Goal: Book appointment/travel/reservation

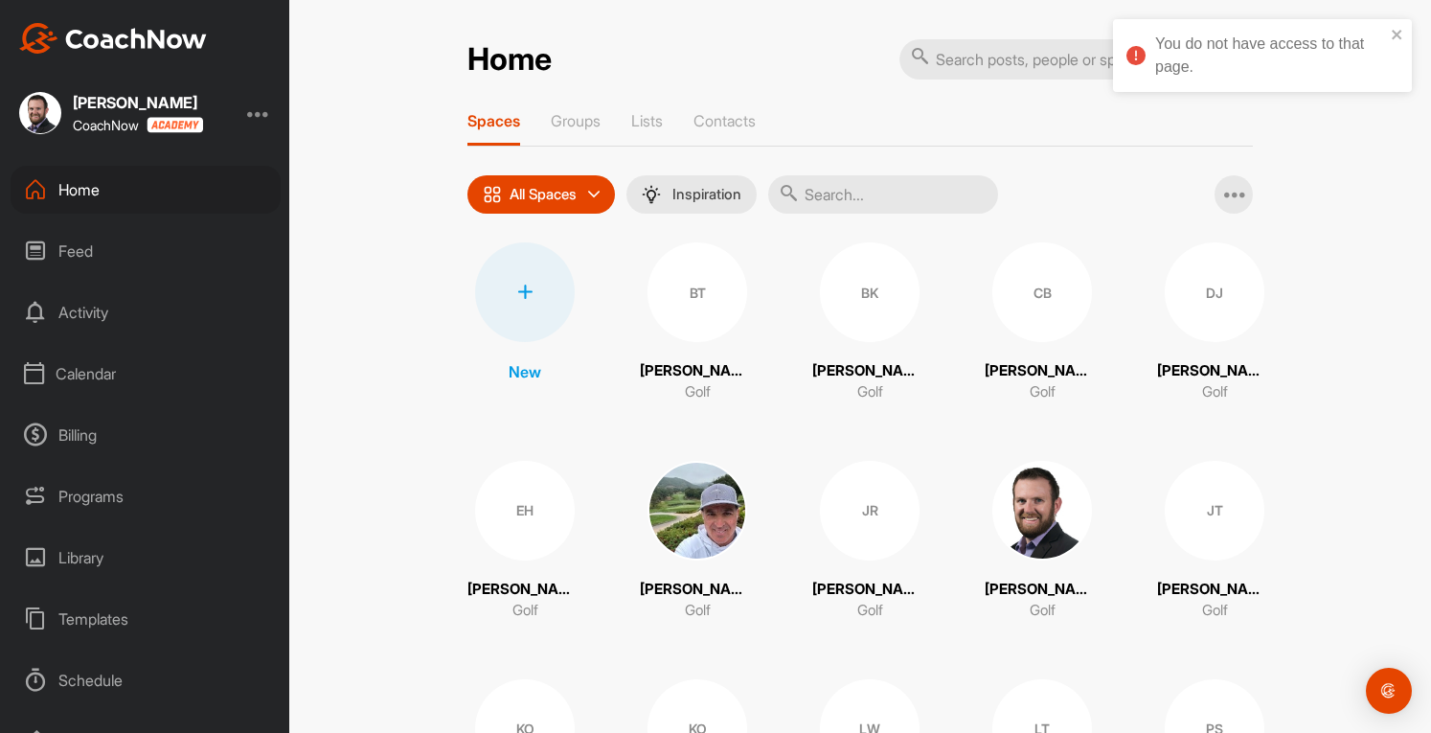
click at [261, 116] on div at bounding box center [258, 113] width 23 height 23
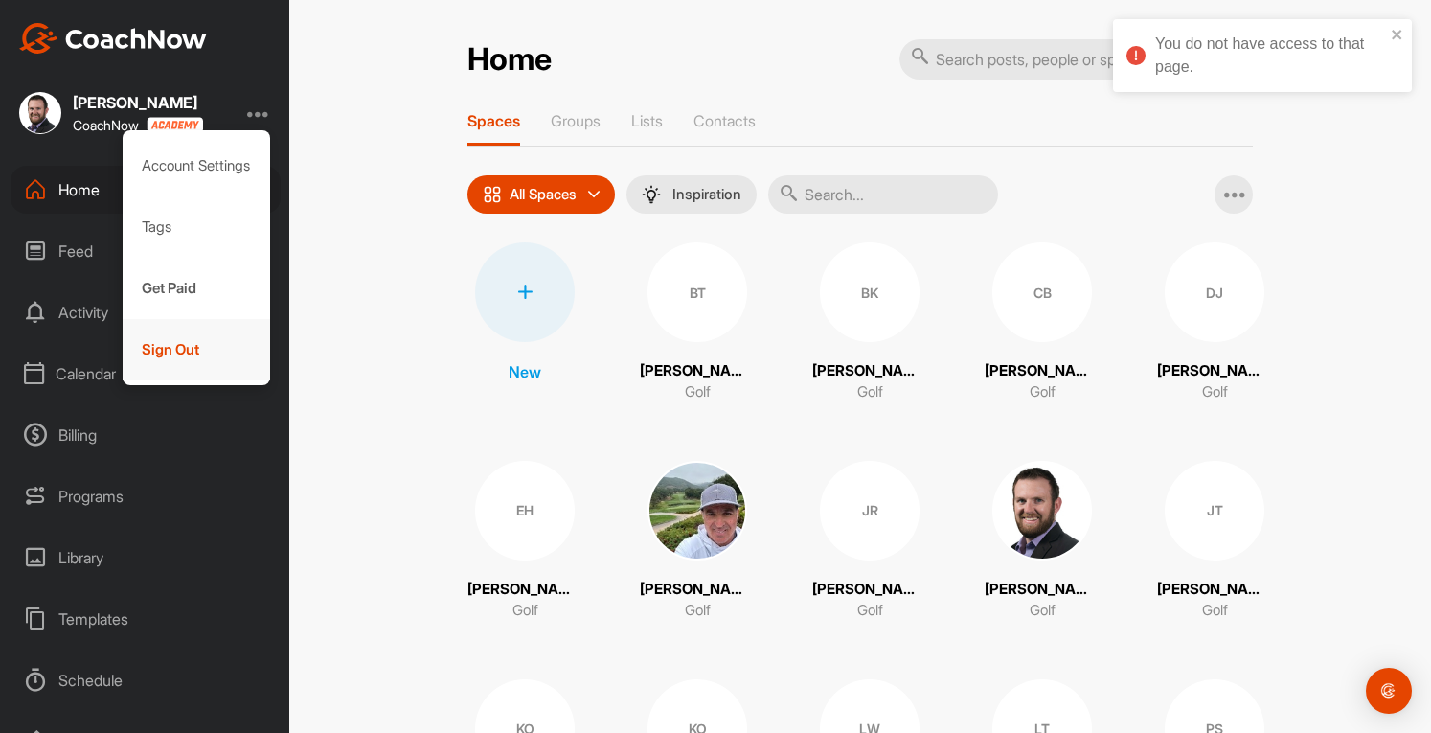
click at [176, 346] on div "Sign Out" at bounding box center [197, 349] width 148 height 61
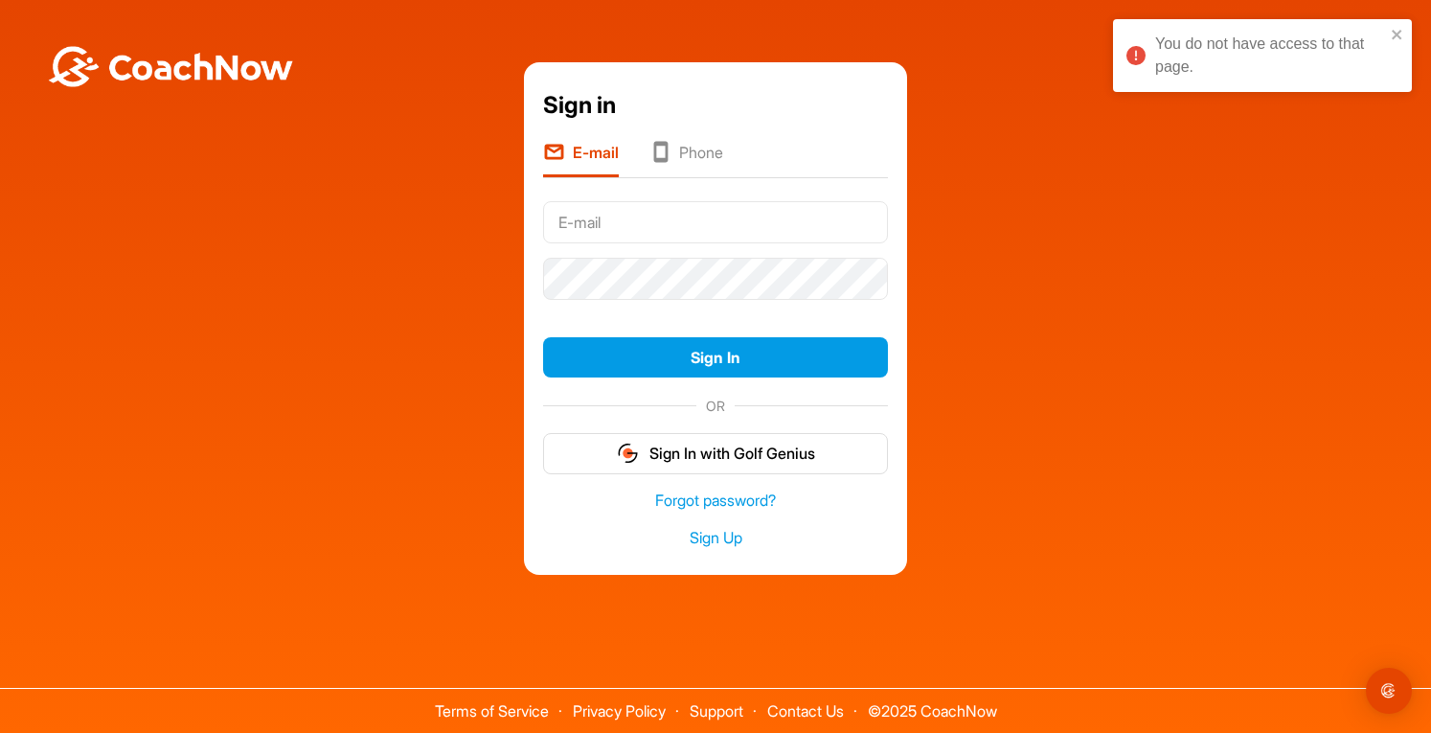
type input "lrccgolfshop@gmail.com"
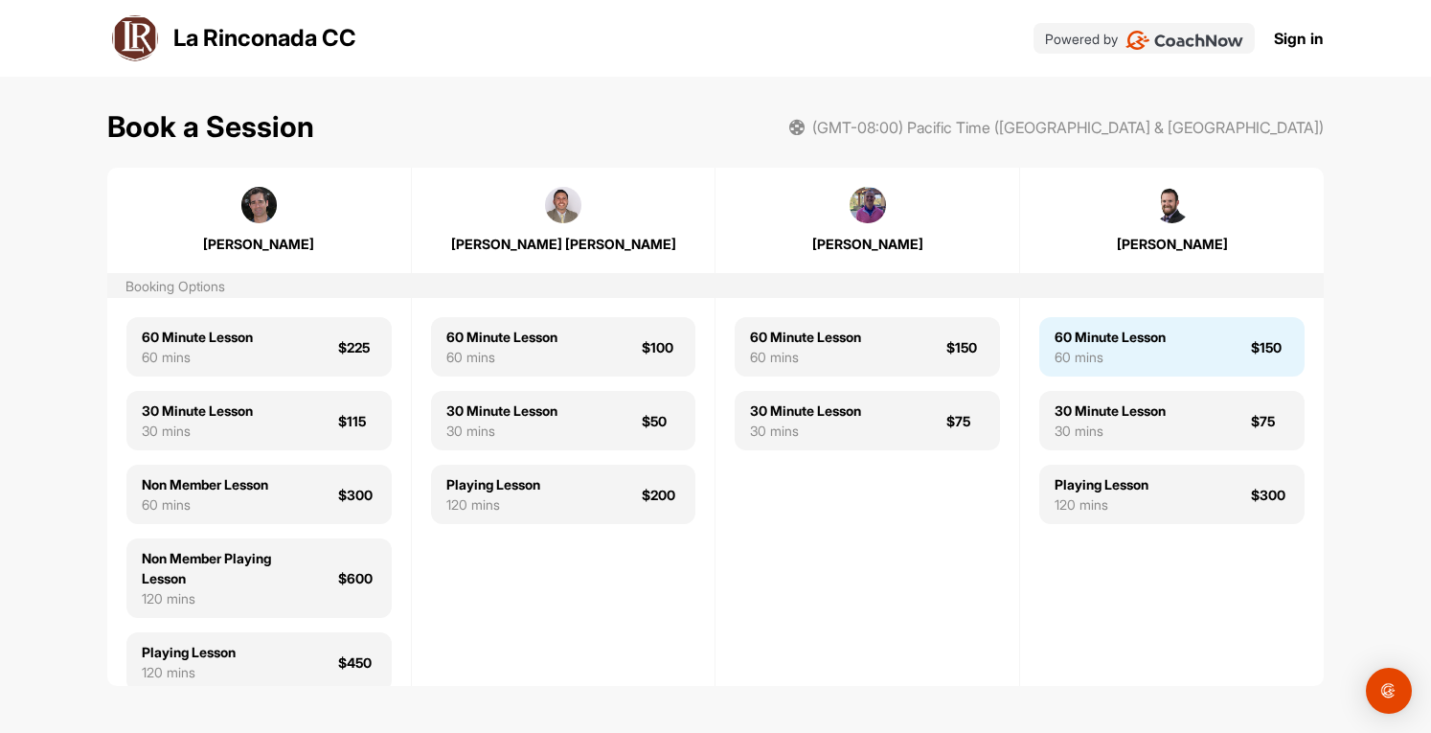
click at [1180, 355] on div "60 Minute Lesson 60 mins $150" at bounding box center [1171, 346] width 265 height 59
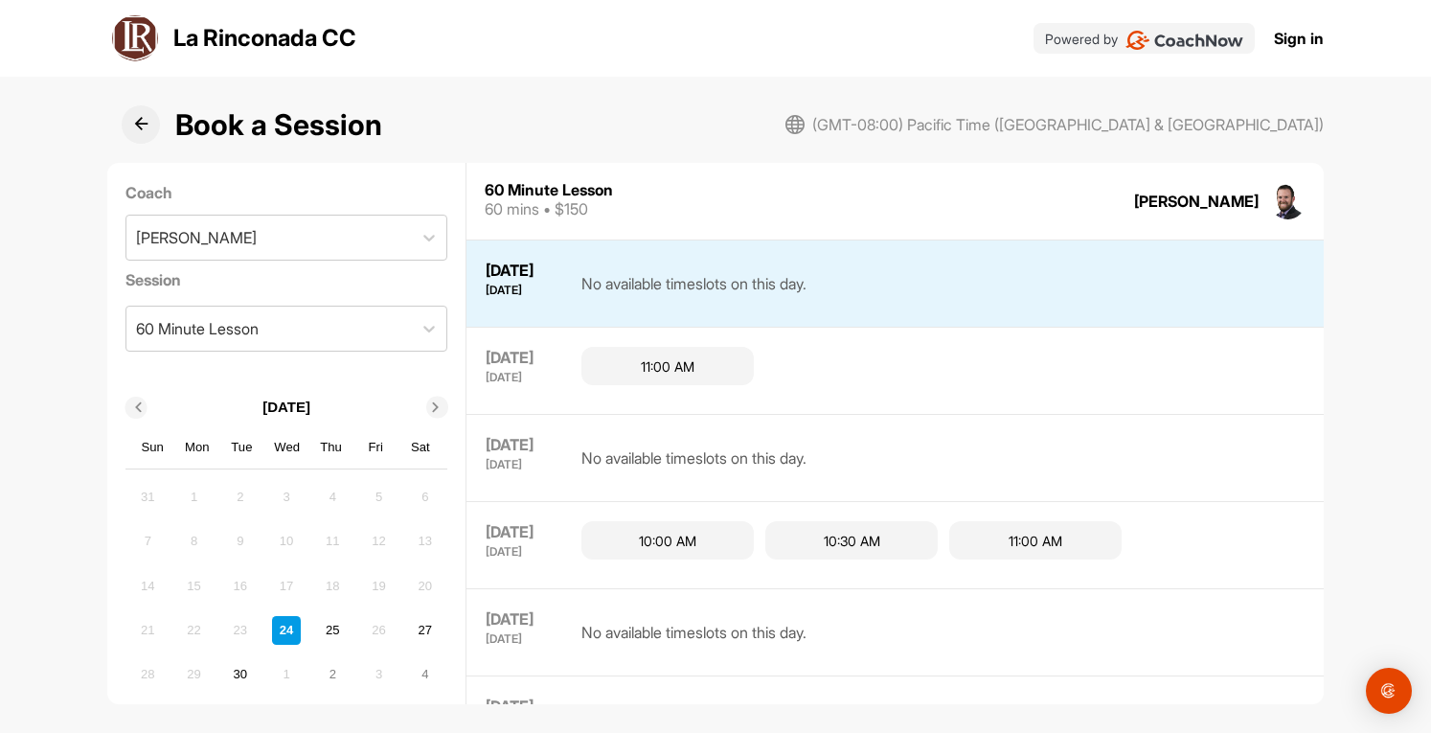
click at [1349, 300] on div "Book a Session (GMT-08:00) Pacific Time ([GEOGRAPHIC_DATA] & [GEOGRAPHIC_DATA])…" at bounding box center [715, 395] width 1431 height 636
click at [137, 125] on icon at bounding box center [141, 124] width 14 height 14
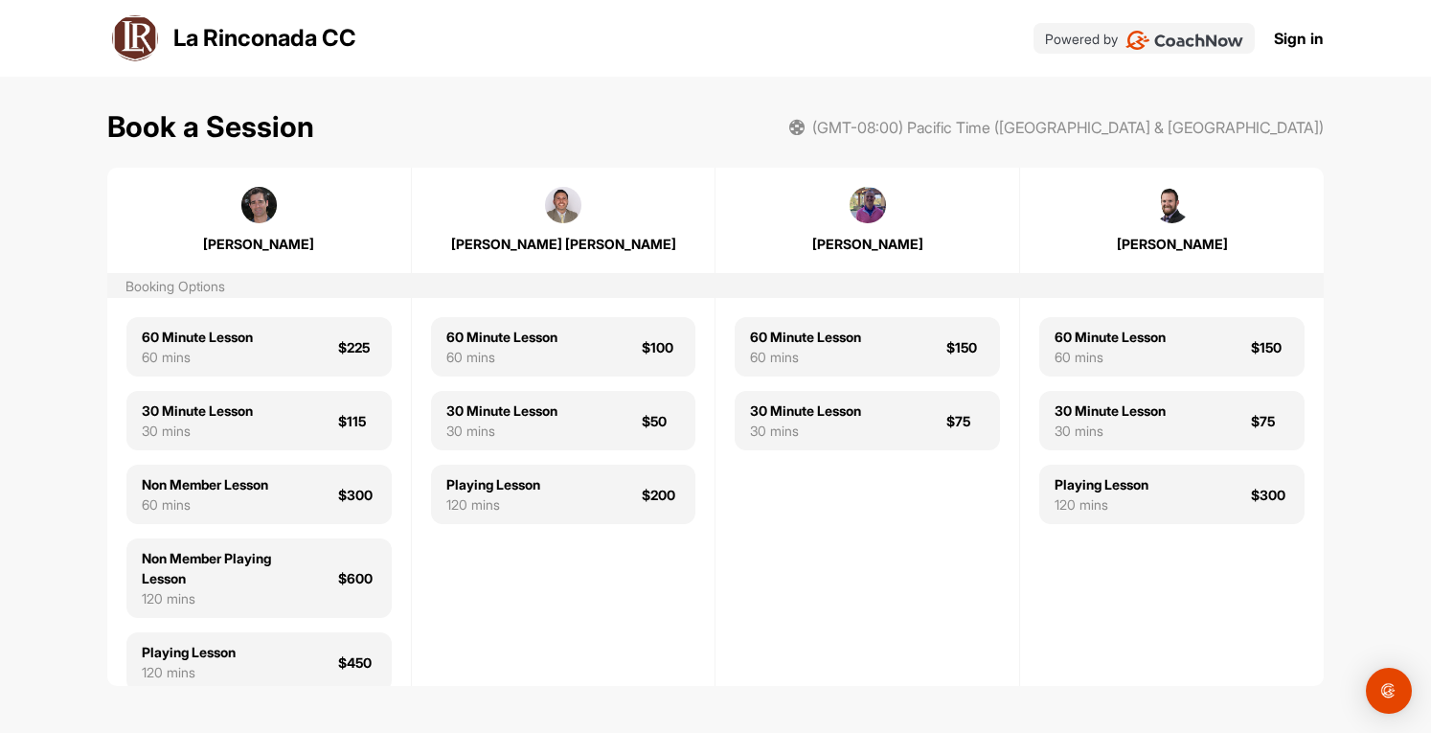
click at [1301, 44] on link "Sign in" at bounding box center [1299, 38] width 50 height 23
click at [1276, 37] on link "Sign in" at bounding box center [1299, 38] width 50 height 23
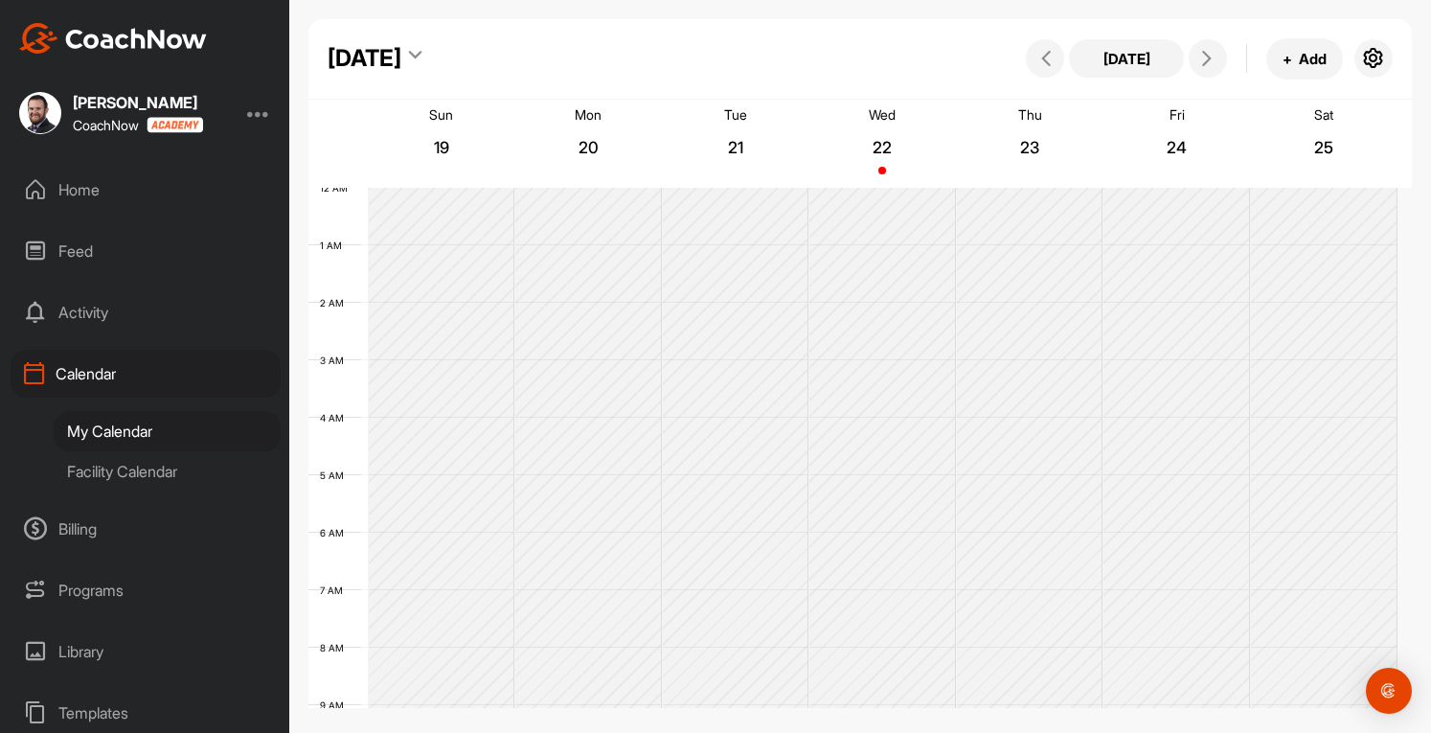
scroll to position [332, 0]
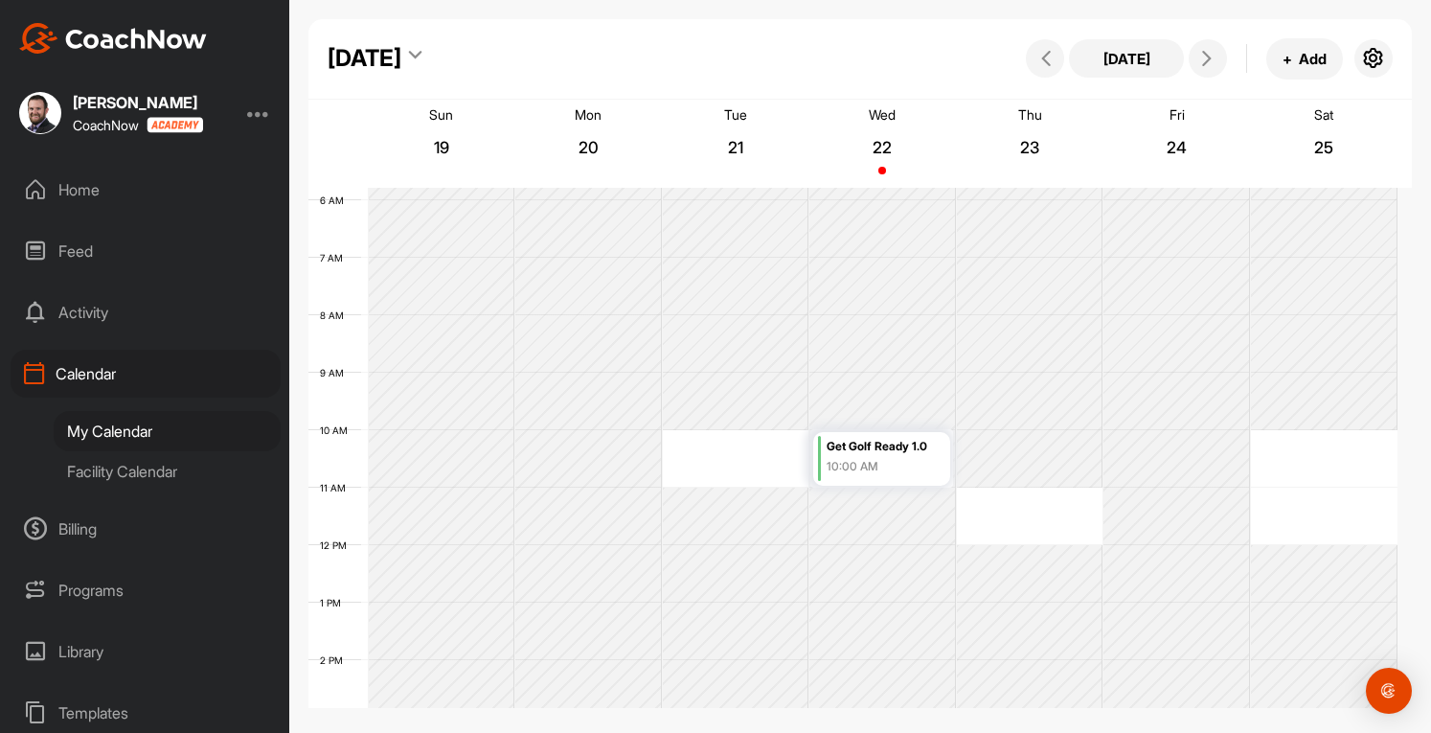
click at [267, 115] on div at bounding box center [258, 113] width 23 height 23
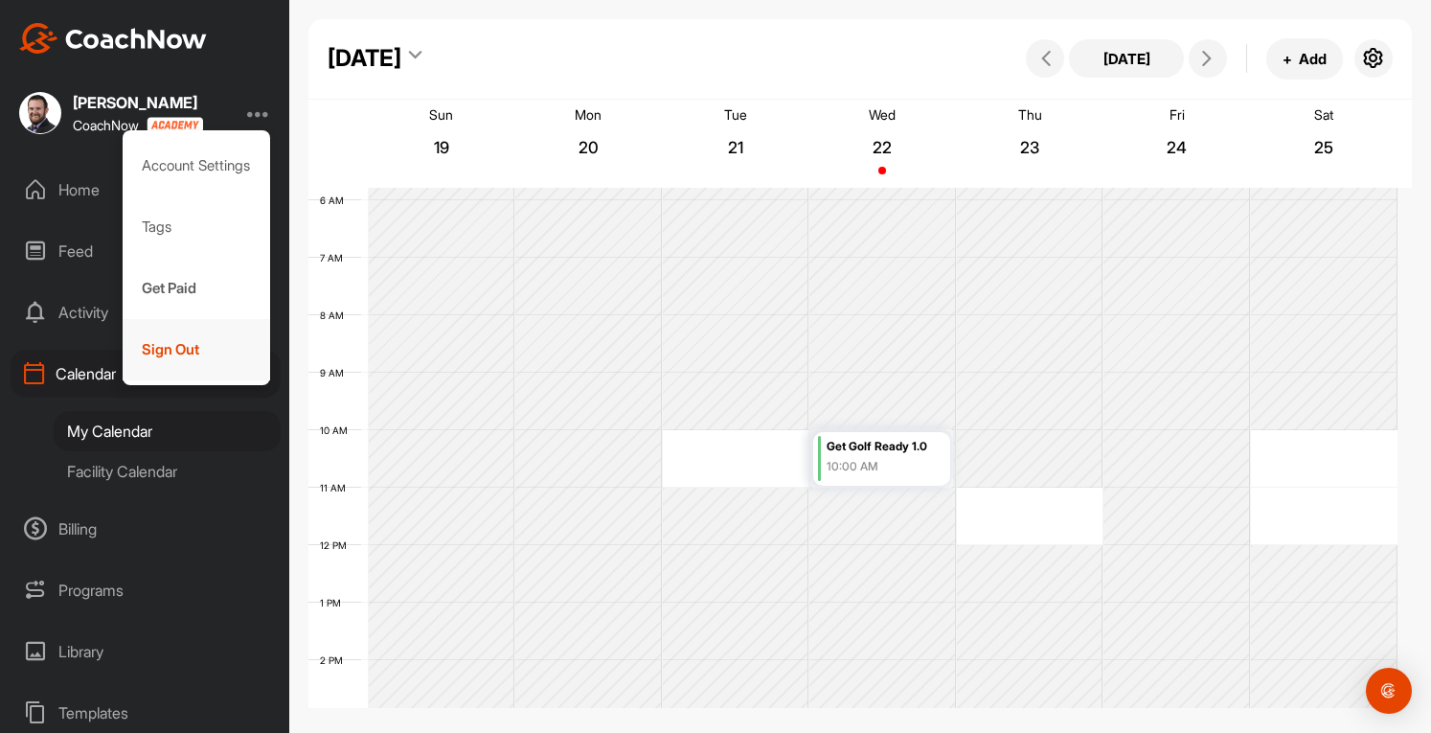
click at [163, 364] on div "Sign Out" at bounding box center [197, 349] width 148 height 61
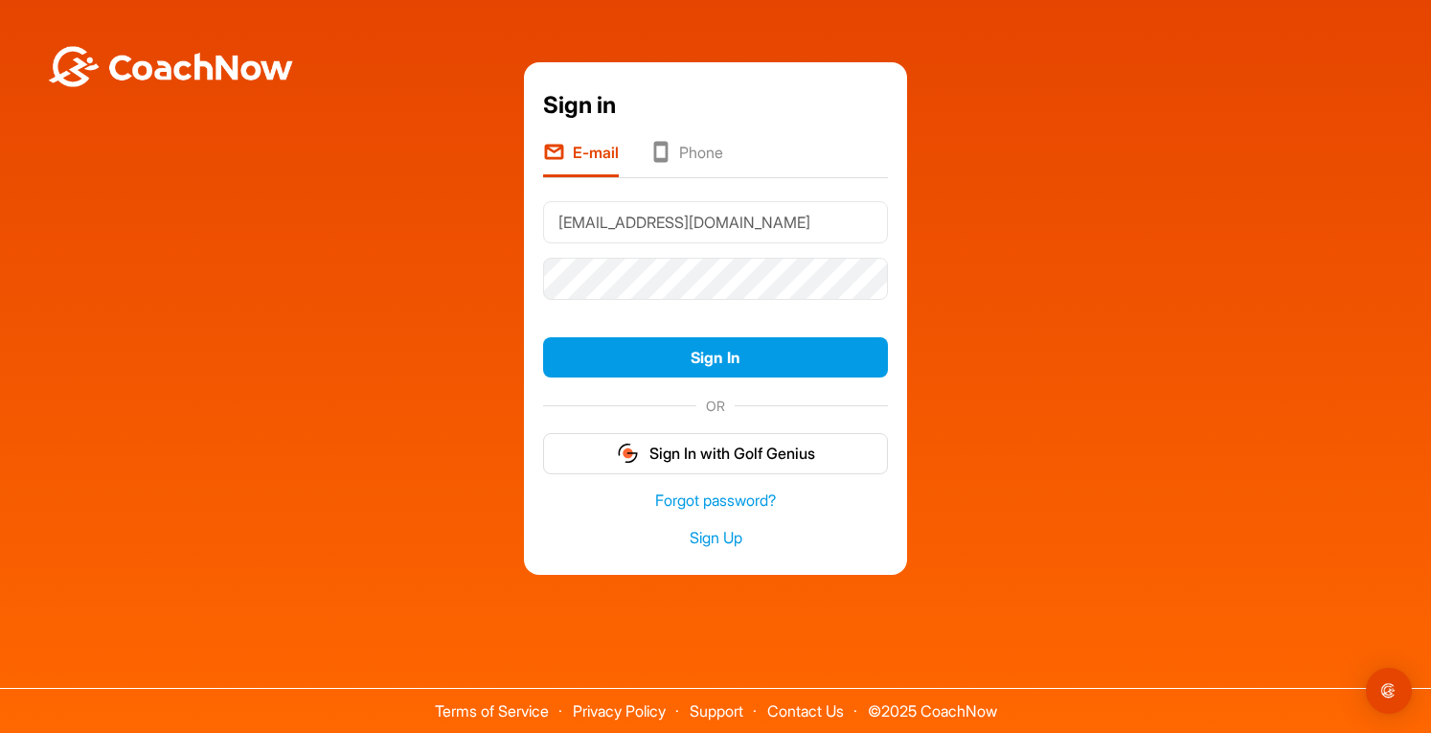
click at [846, 219] on input "lrccgolfshop@gmail.com" at bounding box center [715, 222] width 345 height 42
type input "tferrell@larinconadacc.com"
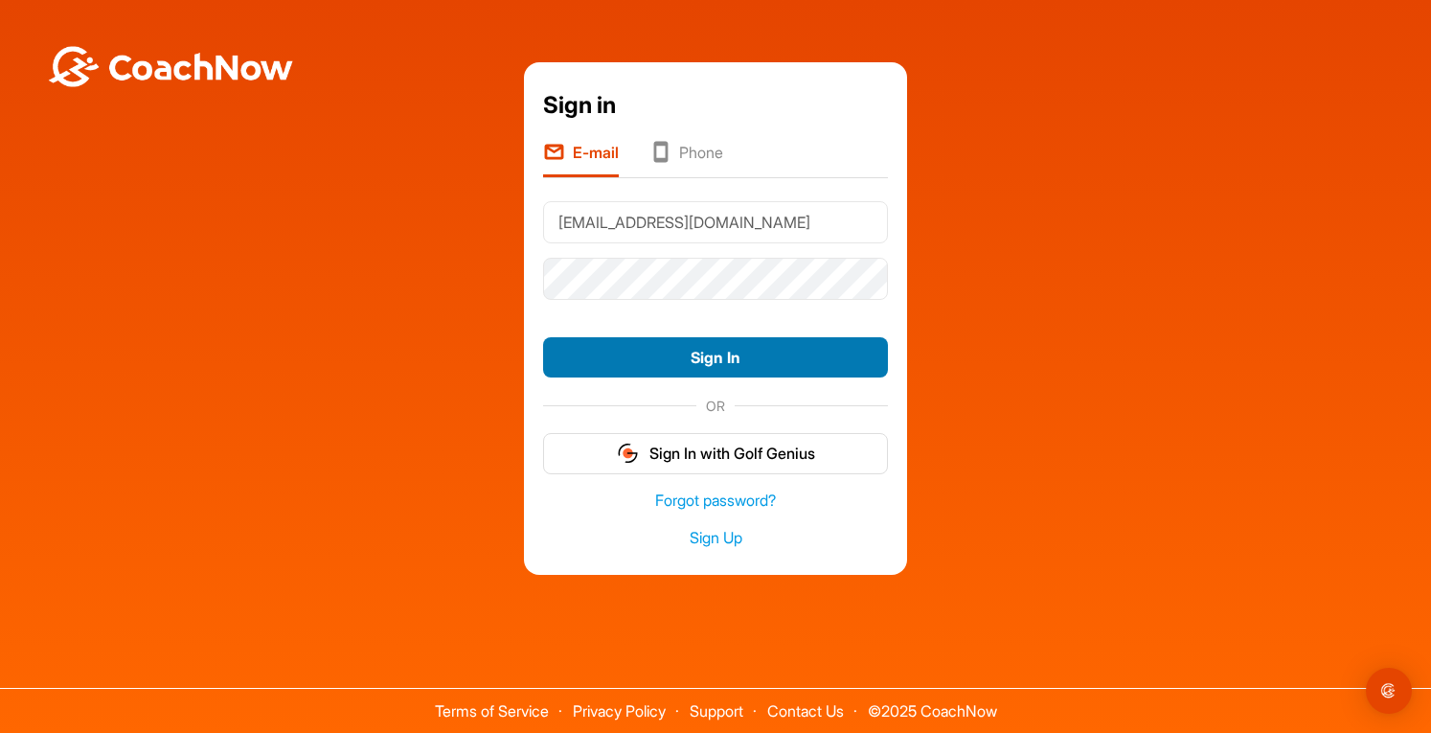
click at [688, 355] on button "Sign In" at bounding box center [715, 357] width 345 height 41
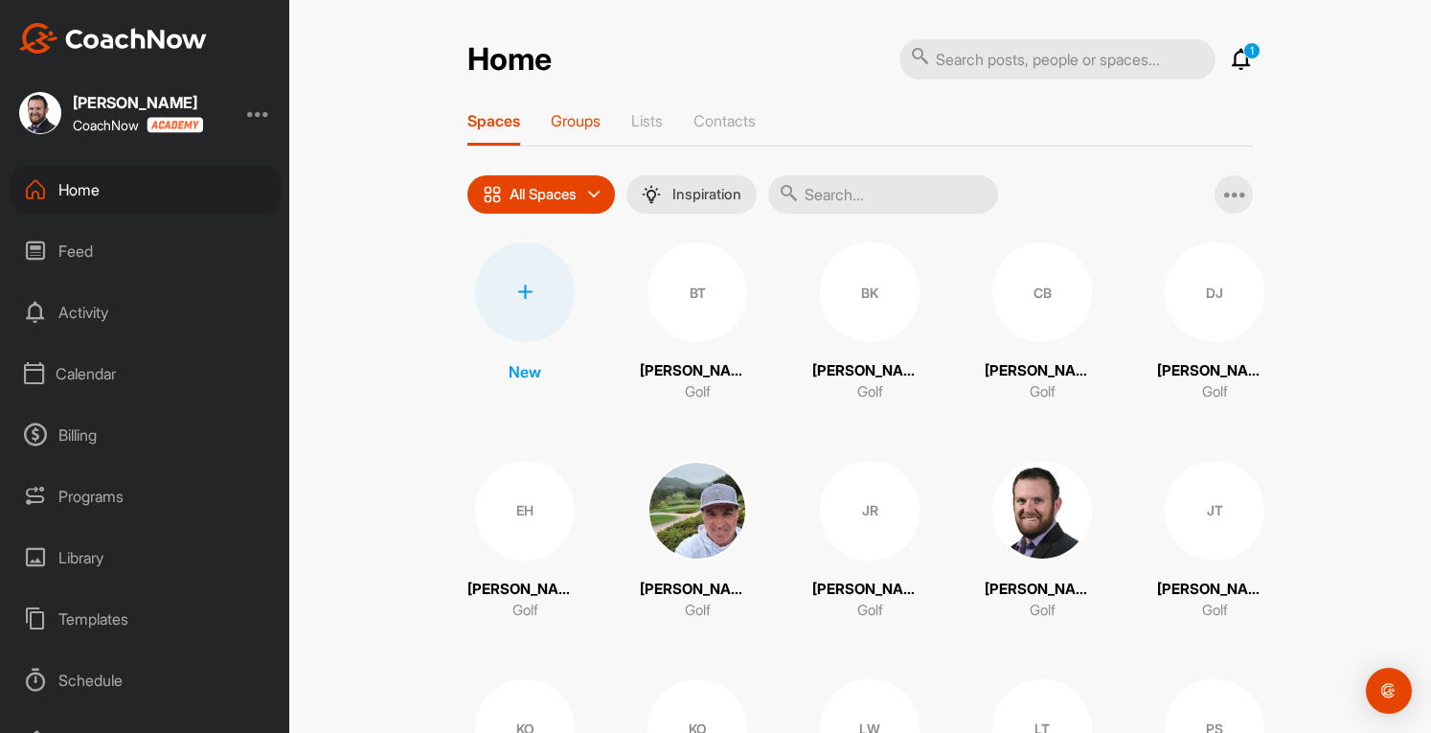
click at [572, 127] on p "Groups" at bounding box center [576, 120] width 50 height 19
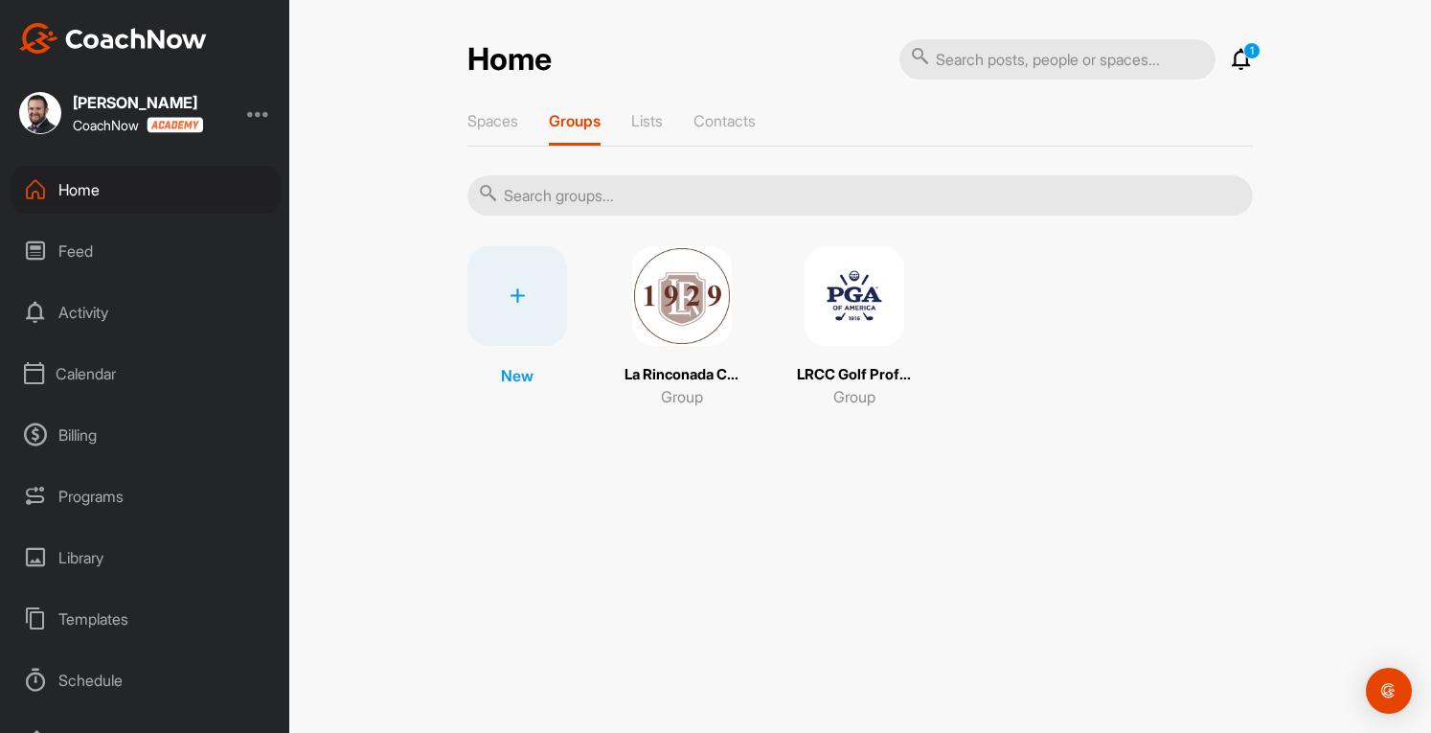
click at [521, 119] on div "Spaces Groups Lists Contacts" at bounding box center [859, 128] width 785 height 35
click at [508, 120] on p "Spaces" at bounding box center [492, 120] width 51 height 19
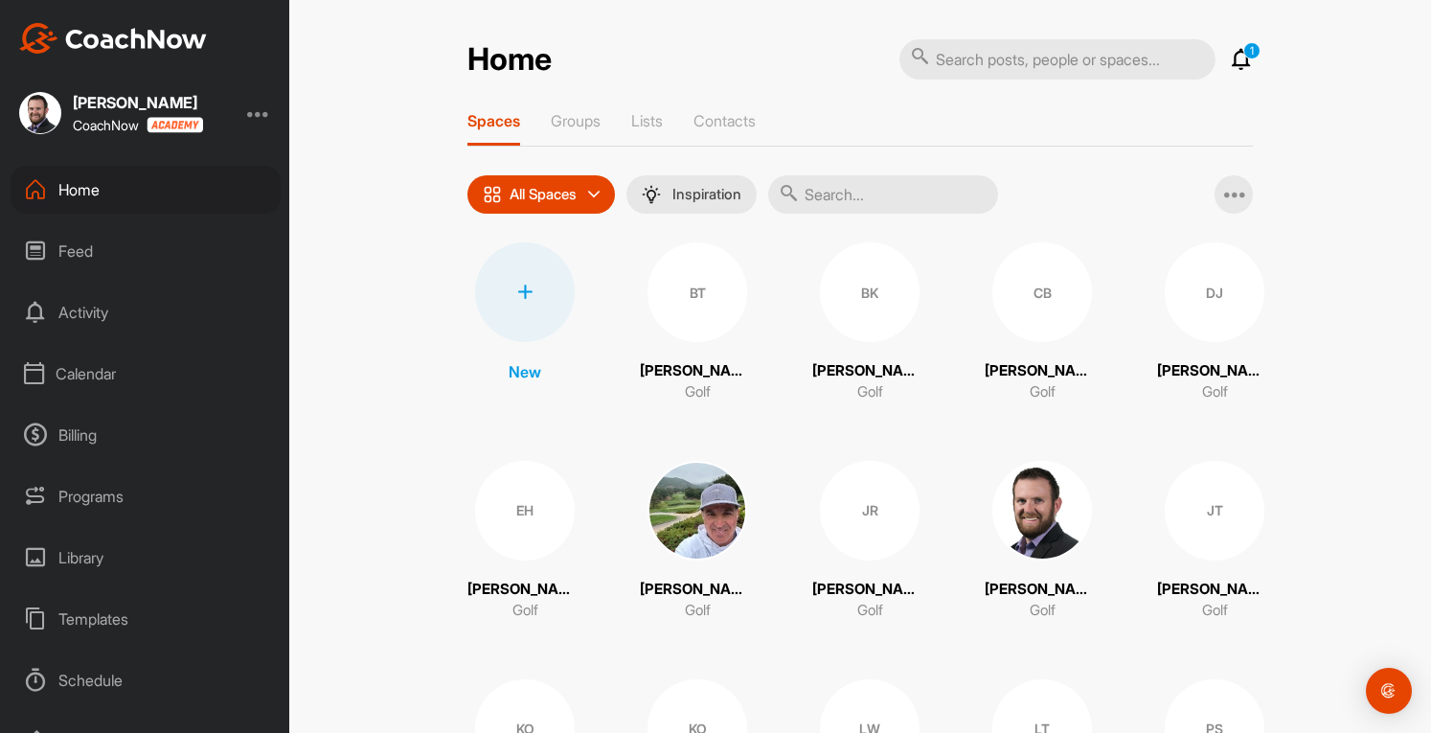
click at [669, 124] on div "Spaces Groups Lists Contacts" at bounding box center [859, 128] width 785 height 35
click at [648, 124] on p "Lists" at bounding box center [647, 120] width 32 height 19
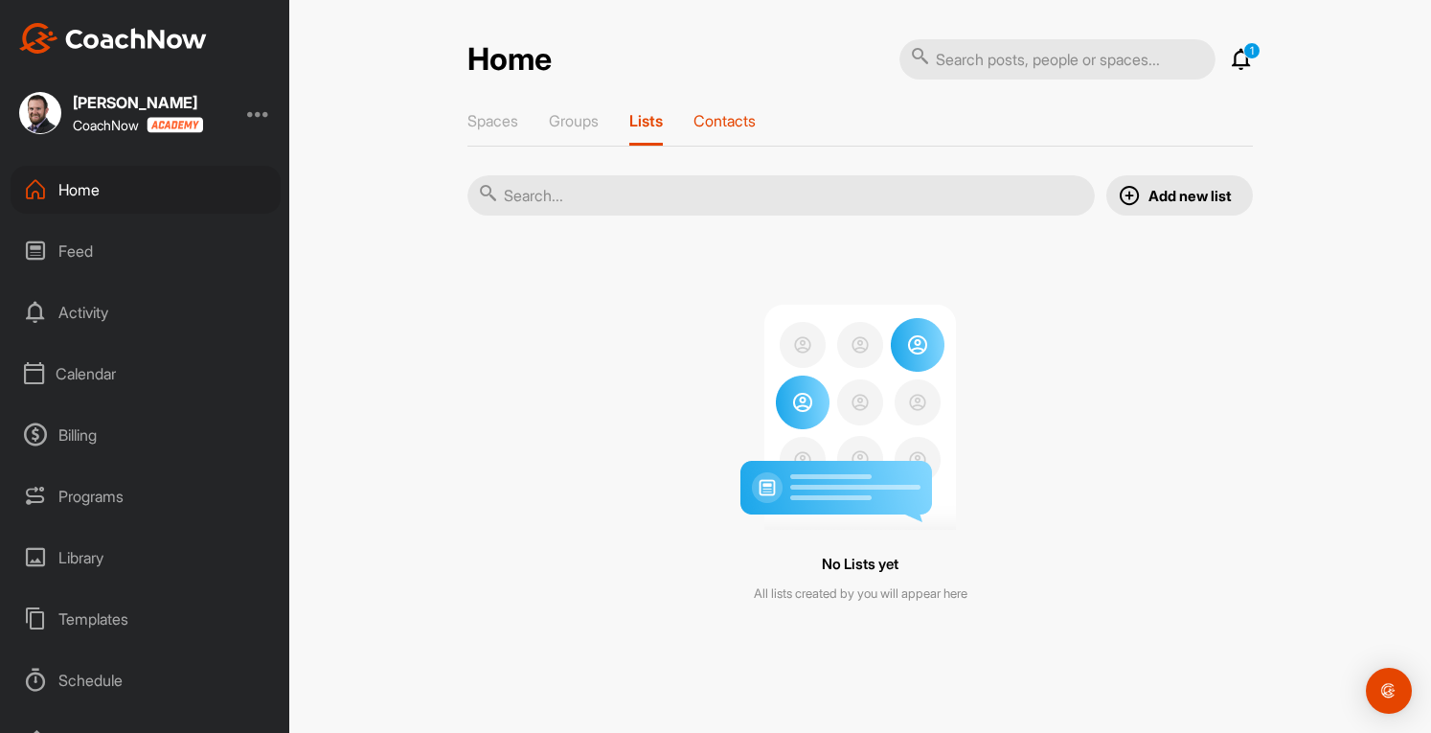
click at [720, 122] on p "Contacts" at bounding box center [724, 120] width 62 height 19
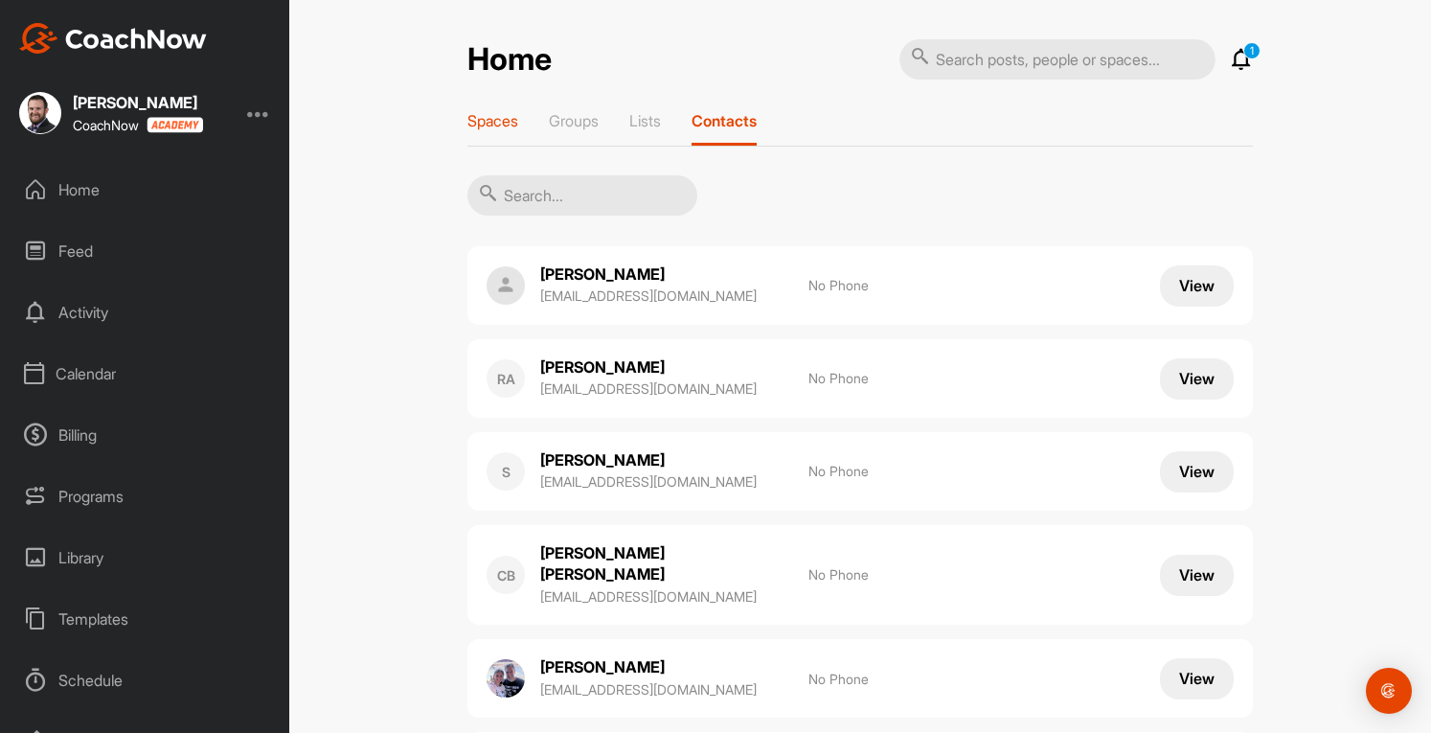
click at [494, 122] on p "Spaces" at bounding box center [492, 120] width 51 height 19
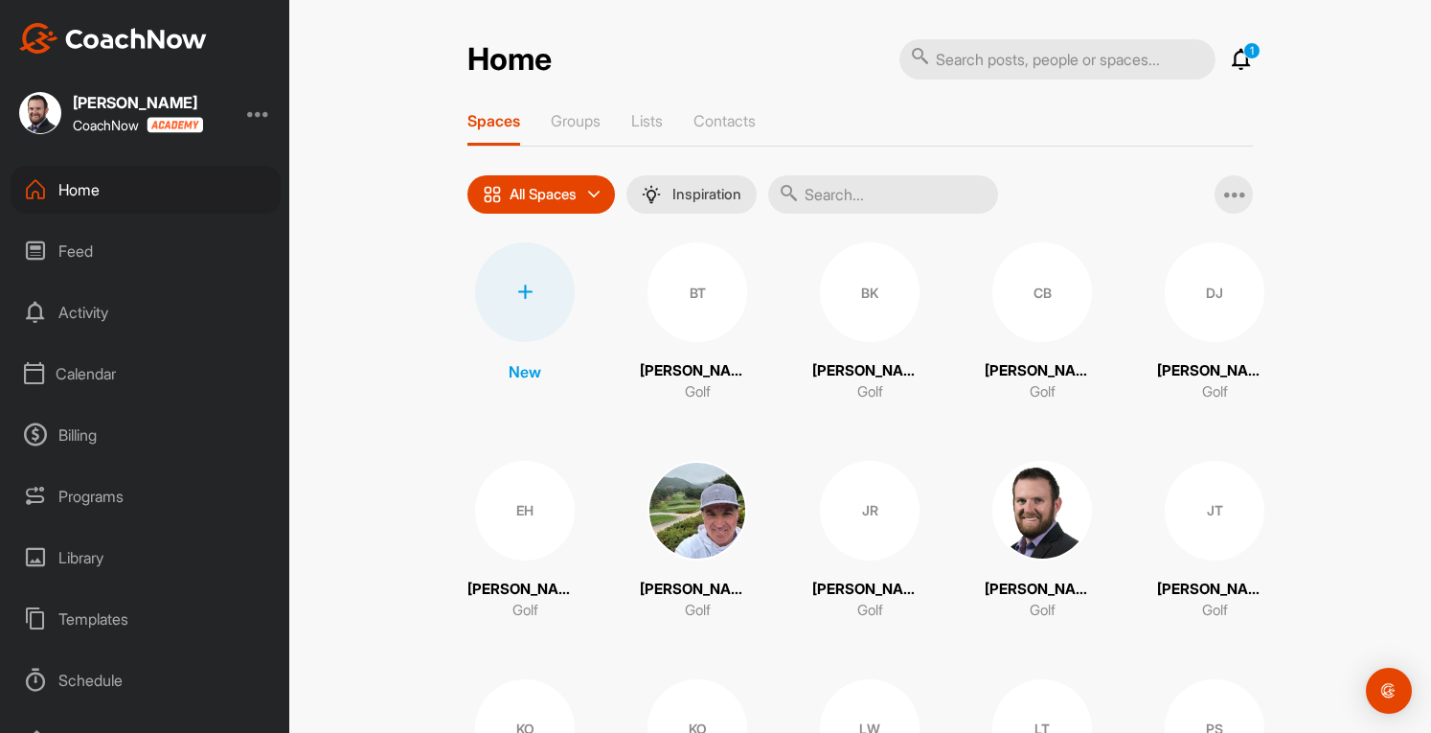
click at [107, 378] on div "Calendar" at bounding box center [146, 374] width 270 height 48
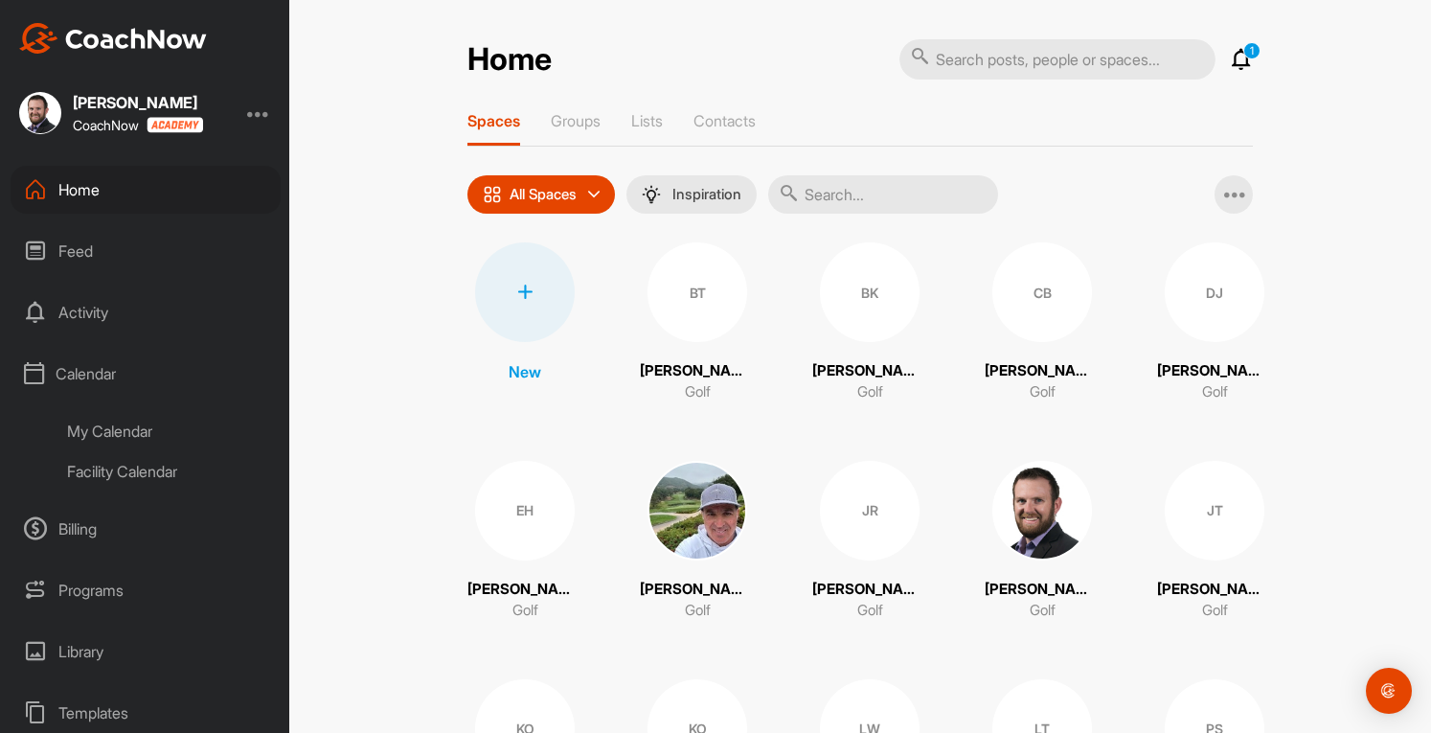
click at [125, 427] on div "My Calendar" at bounding box center [167, 431] width 227 height 40
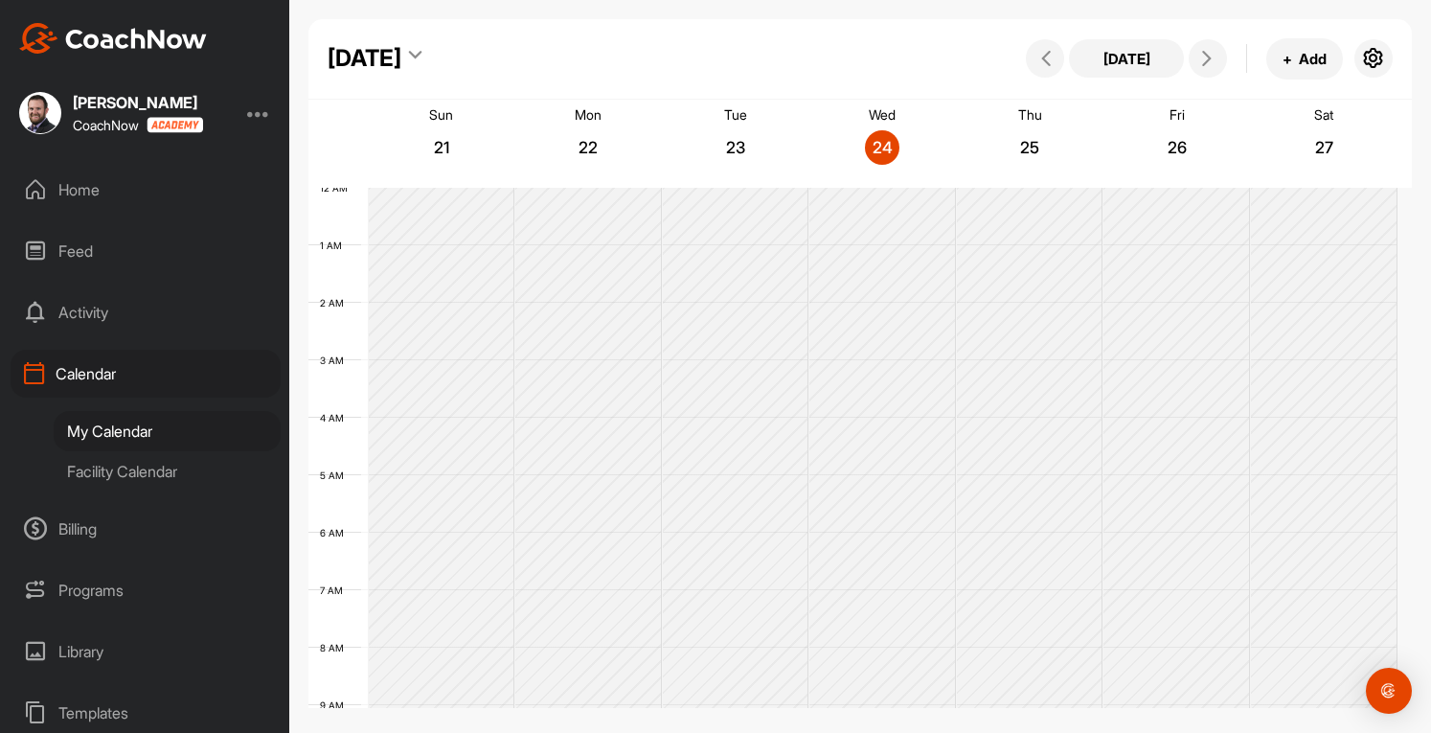
scroll to position [332, 0]
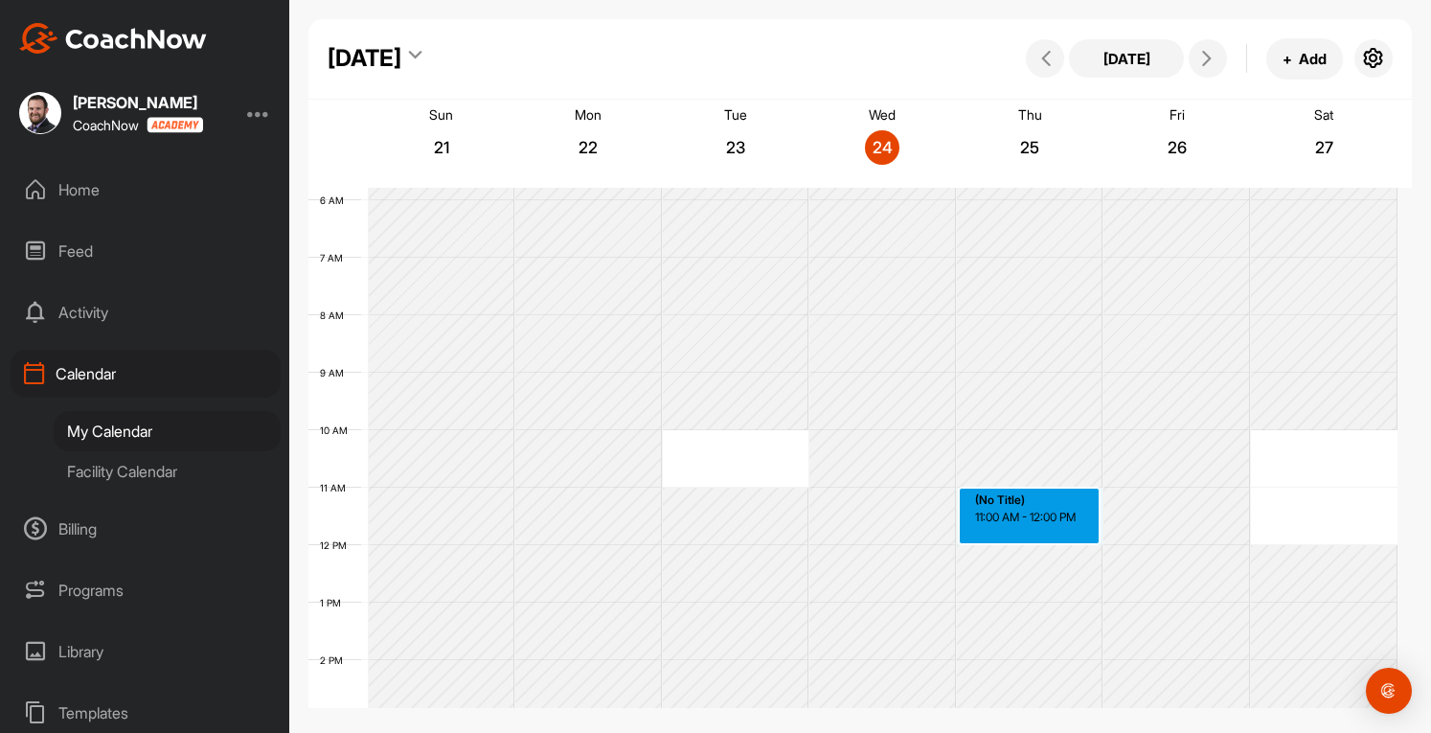
click at [1054, 511] on div "12 AM 1 AM 2 AM 3 AM 4 AM 5 AM 6 AM 7 AM 8 AM 9 AM 10 AM 11 AM 12 PM 1 PM 2 PM …" at bounding box center [852, 544] width 1089 height 1379
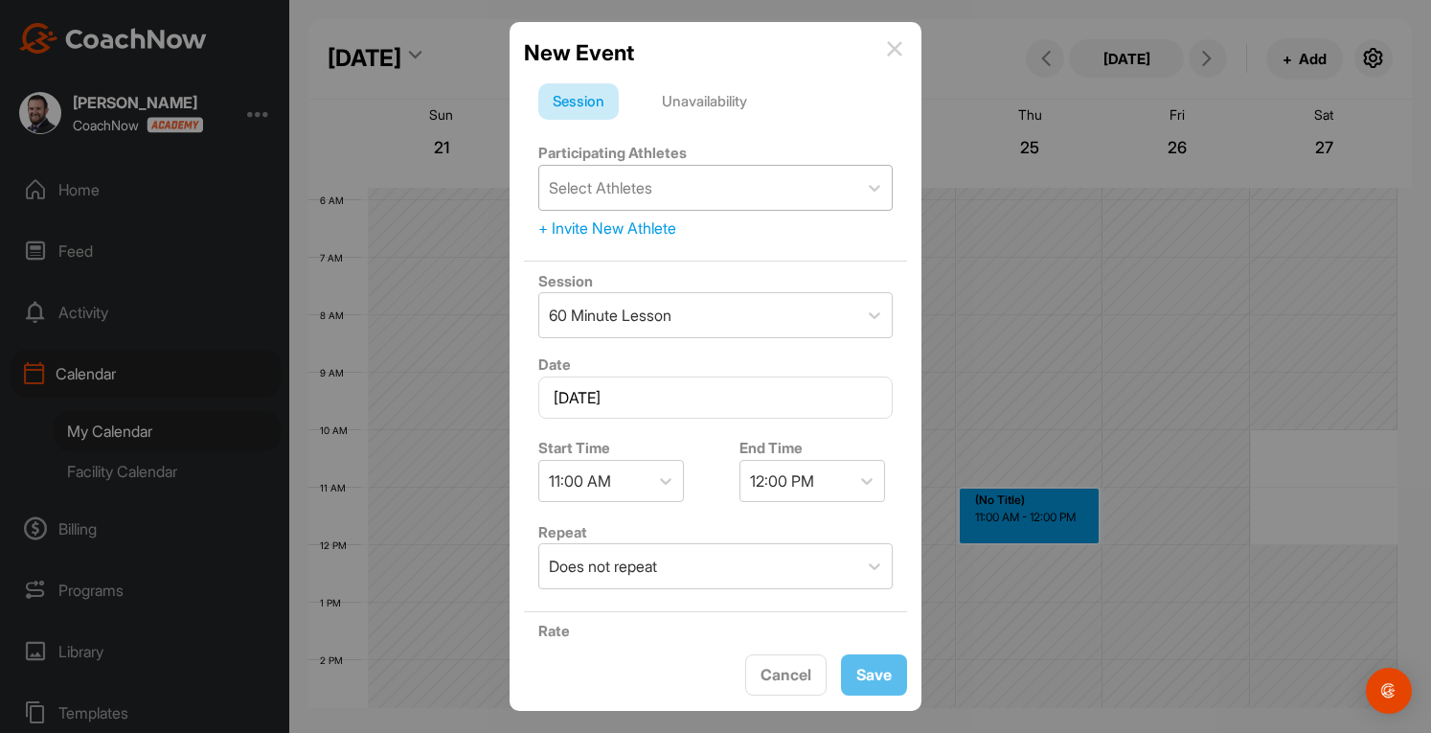
click at [700, 177] on div "Select Athletes" at bounding box center [698, 188] width 318 height 44
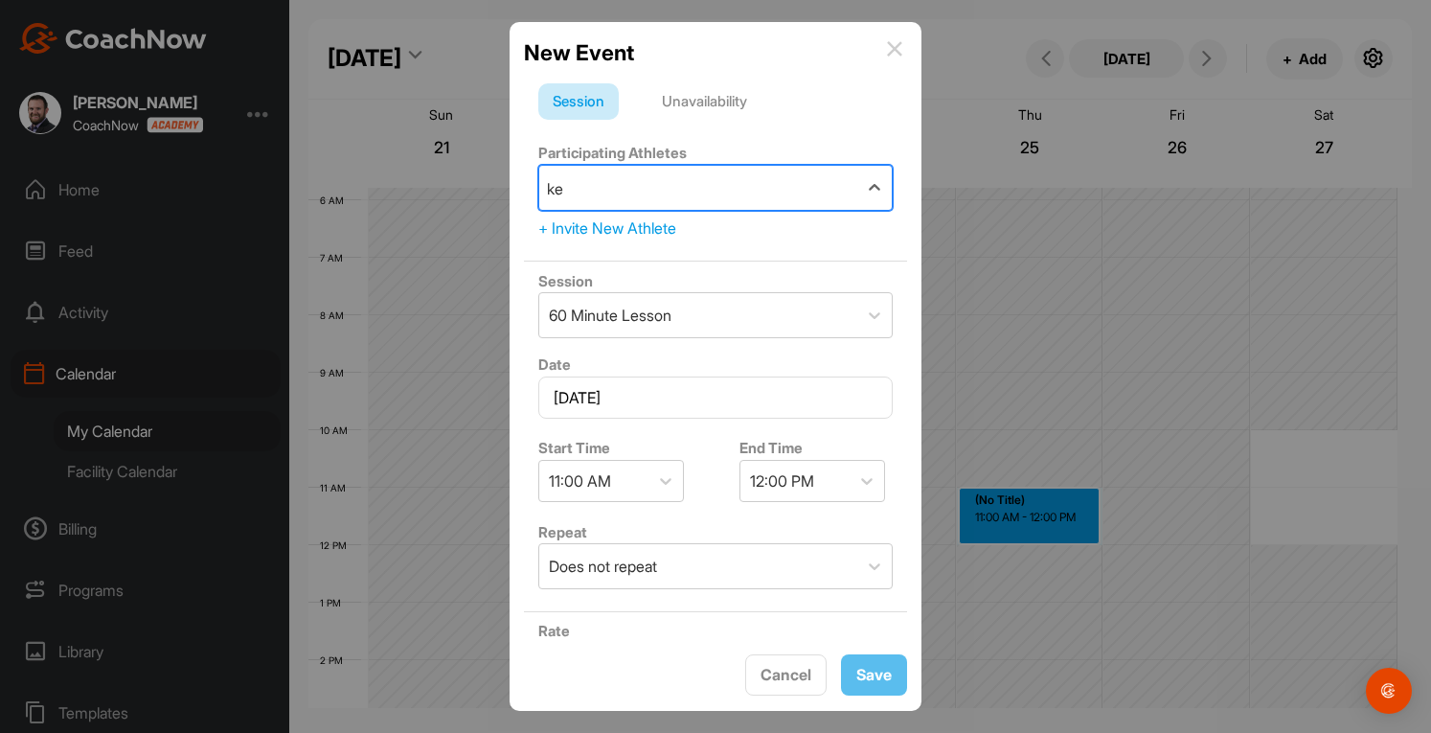
type input "k"
type input "parrish"
click at [896, 51] on img at bounding box center [894, 48] width 15 height 15
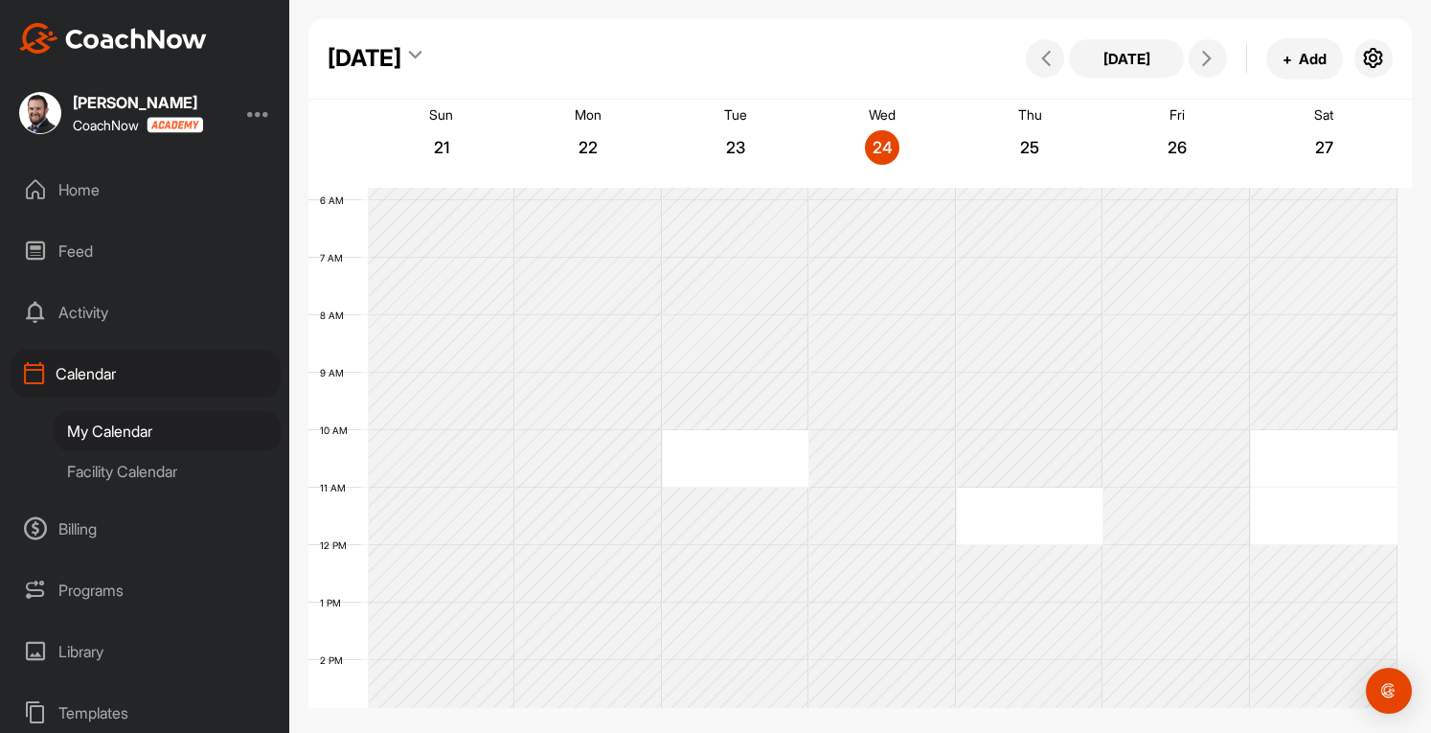
click at [112, 187] on div "Home" at bounding box center [146, 190] width 270 height 48
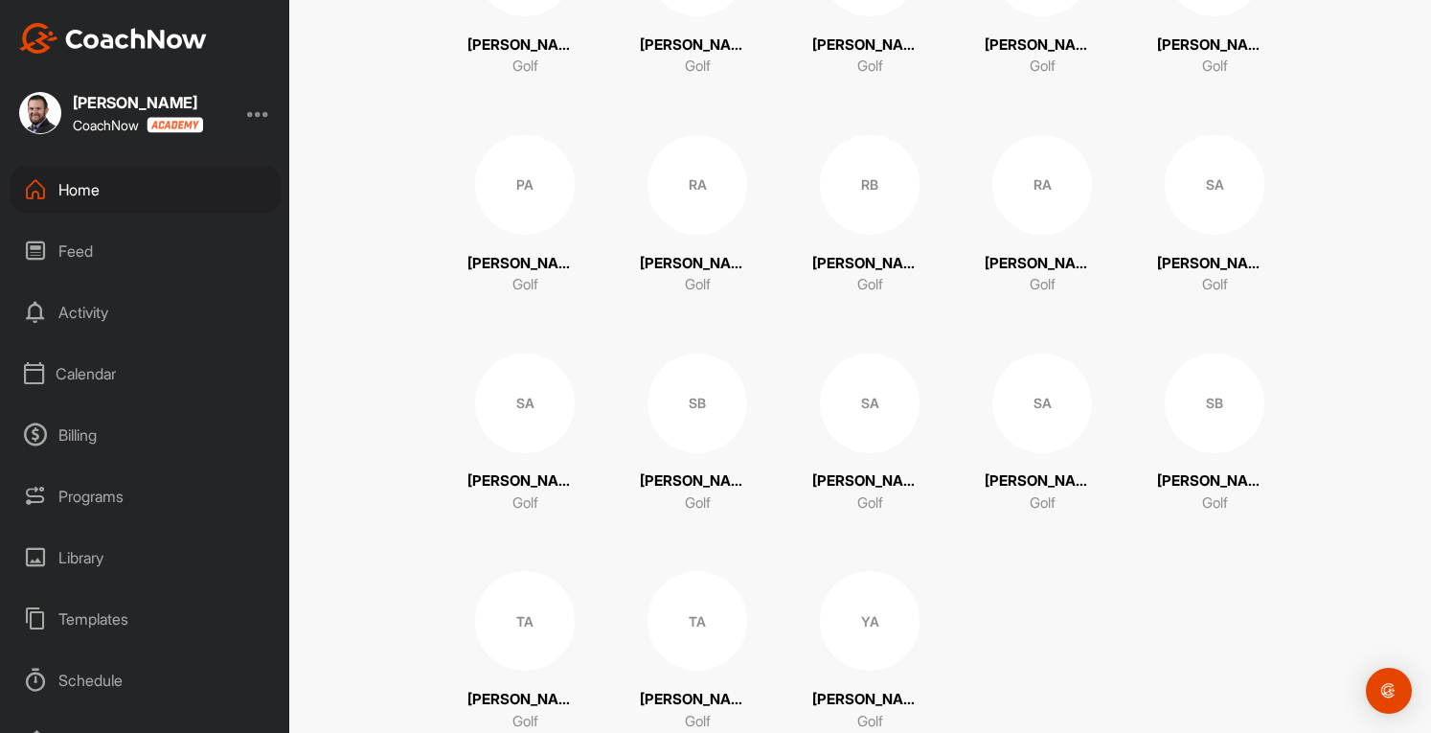
scroll to position [2131, 0]
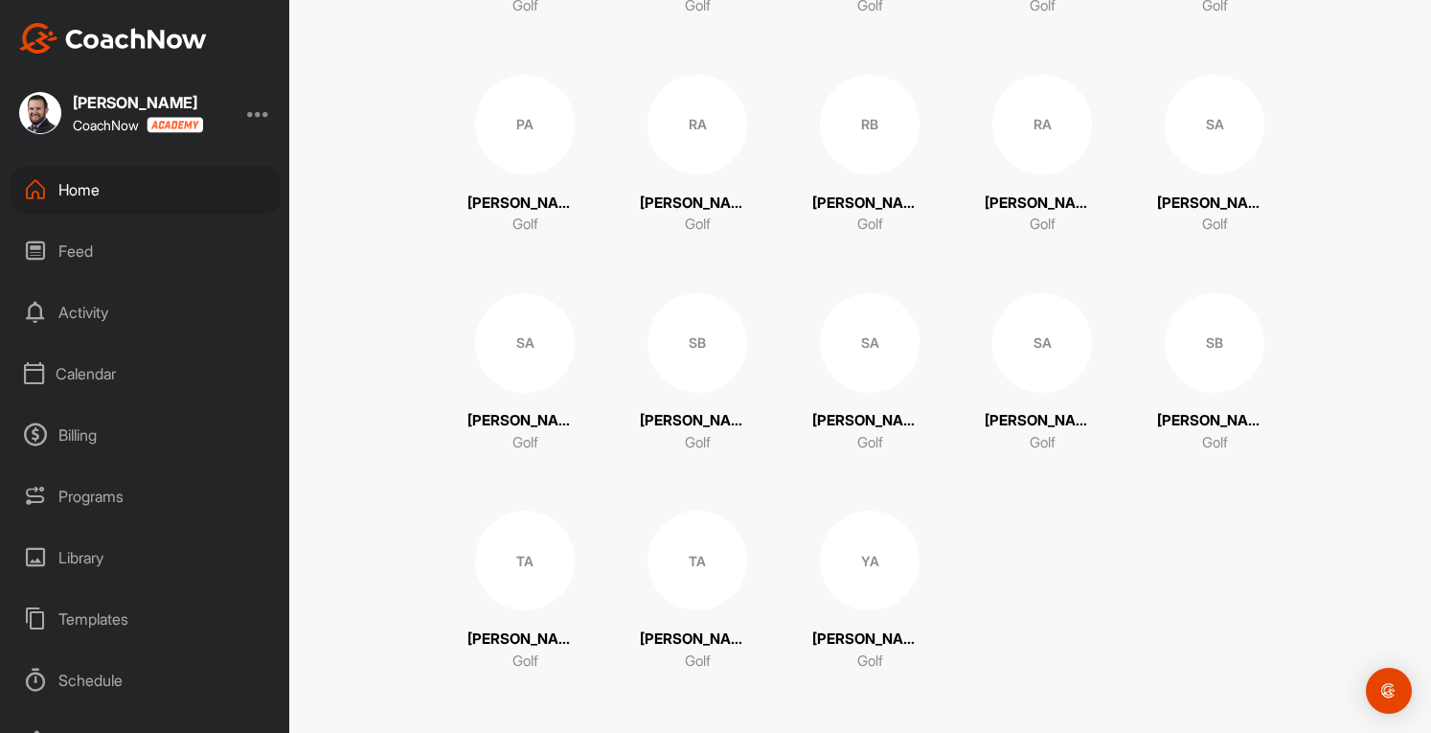
click at [92, 189] on div "Home" at bounding box center [146, 190] width 270 height 48
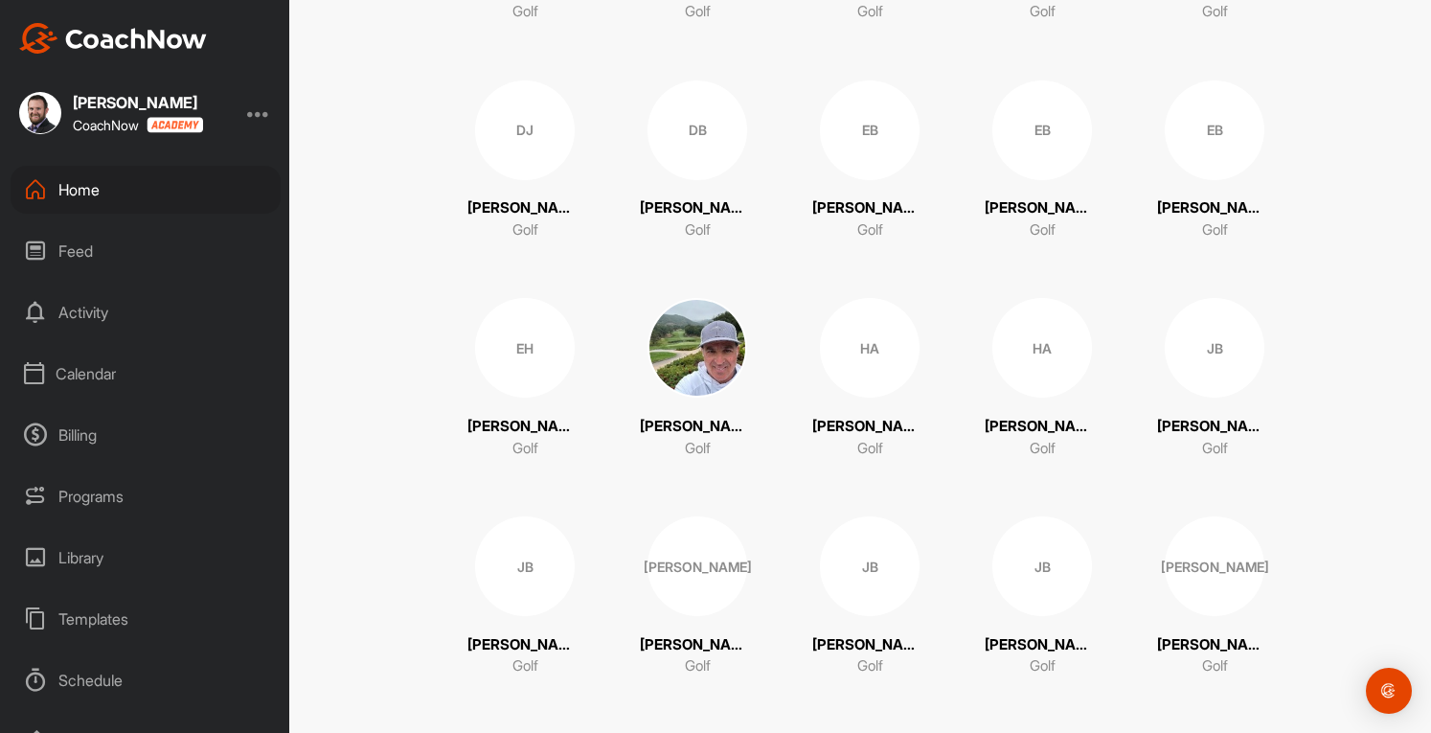
scroll to position [0, 0]
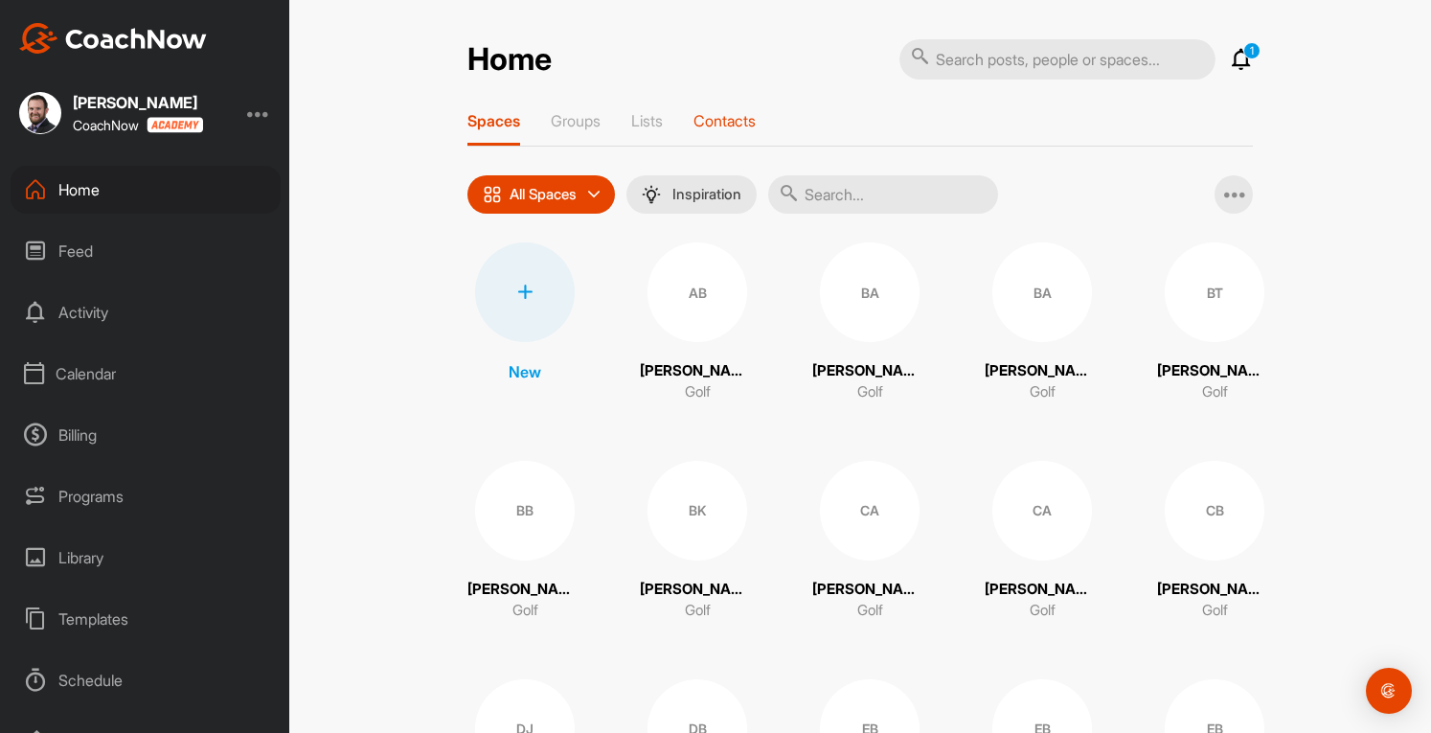
click at [723, 120] on p "Contacts" at bounding box center [724, 120] width 62 height 19
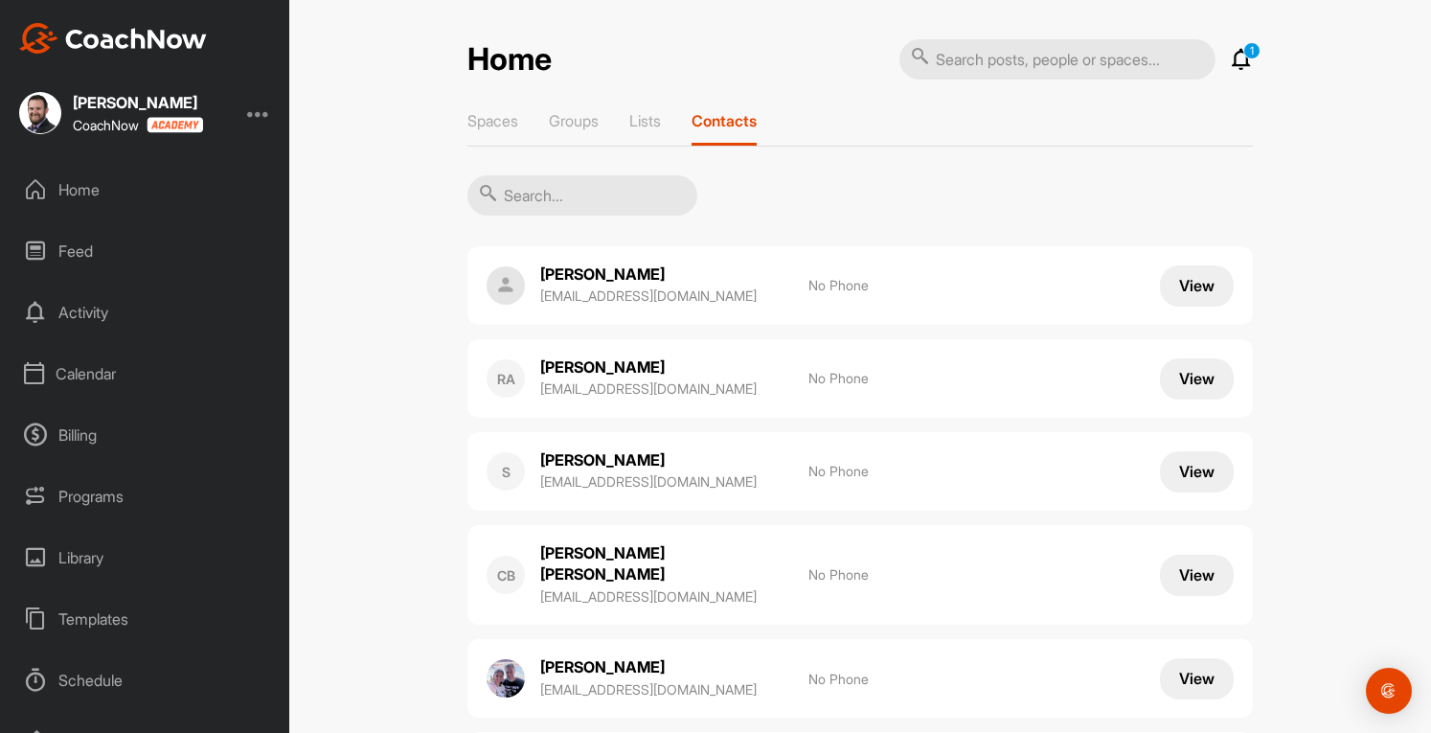
click at [262, 114] on div at bounding box center [258, 113] width 23 height 23
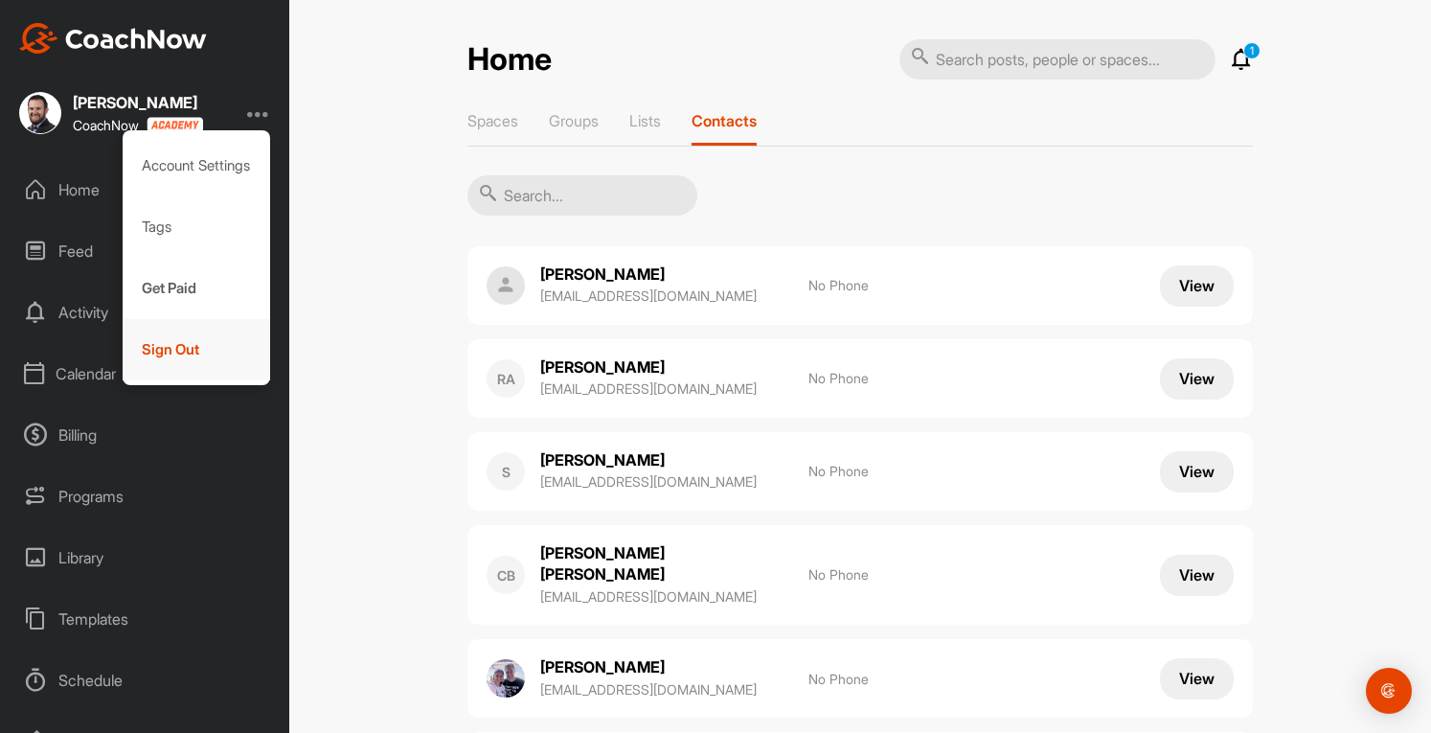
click at [173, 349] on div "Sign Out" at bounding box center [197, 349] width 148 height 61
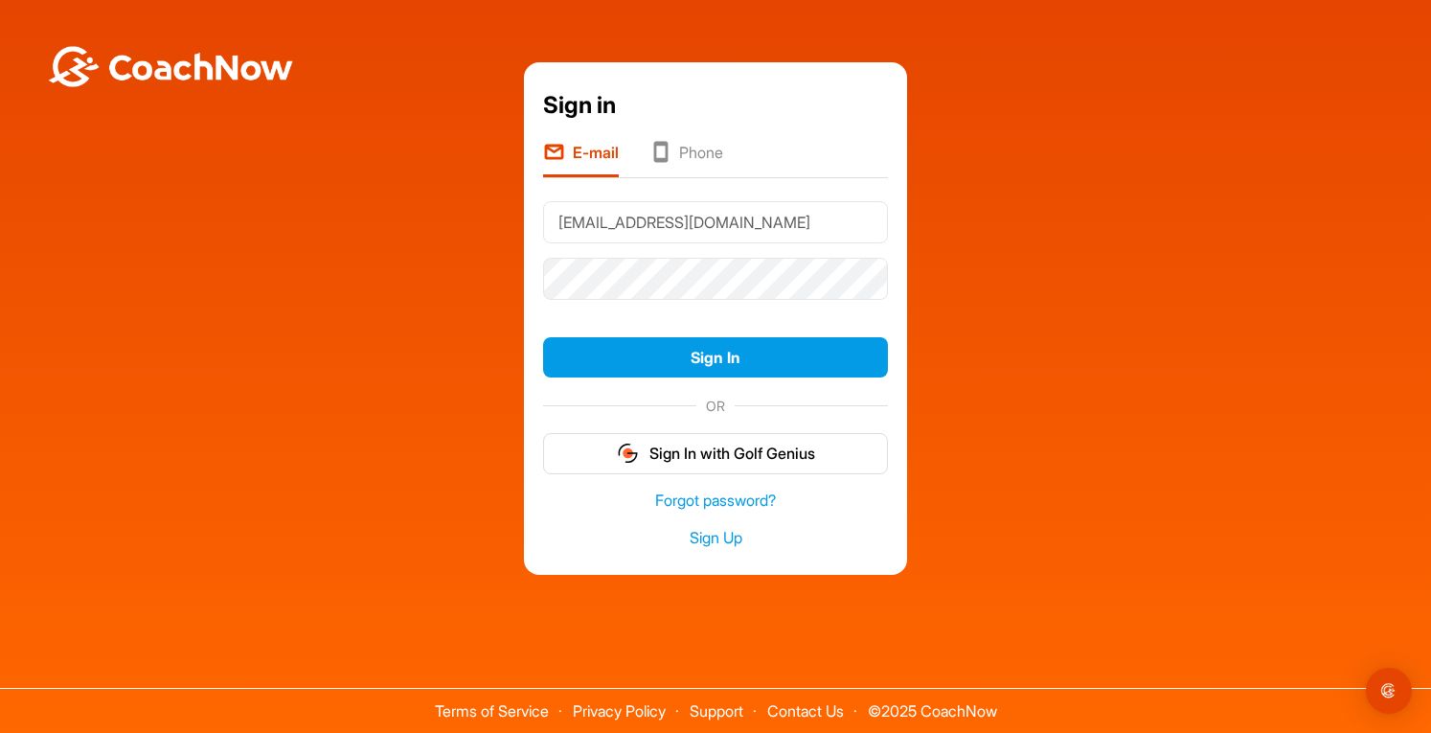
click at [826, 225] on input "jostler@larinconadacc.com" at bounding box center [715, 222] width 345 height 42
type input "lrccgolfshop@gmail.com"
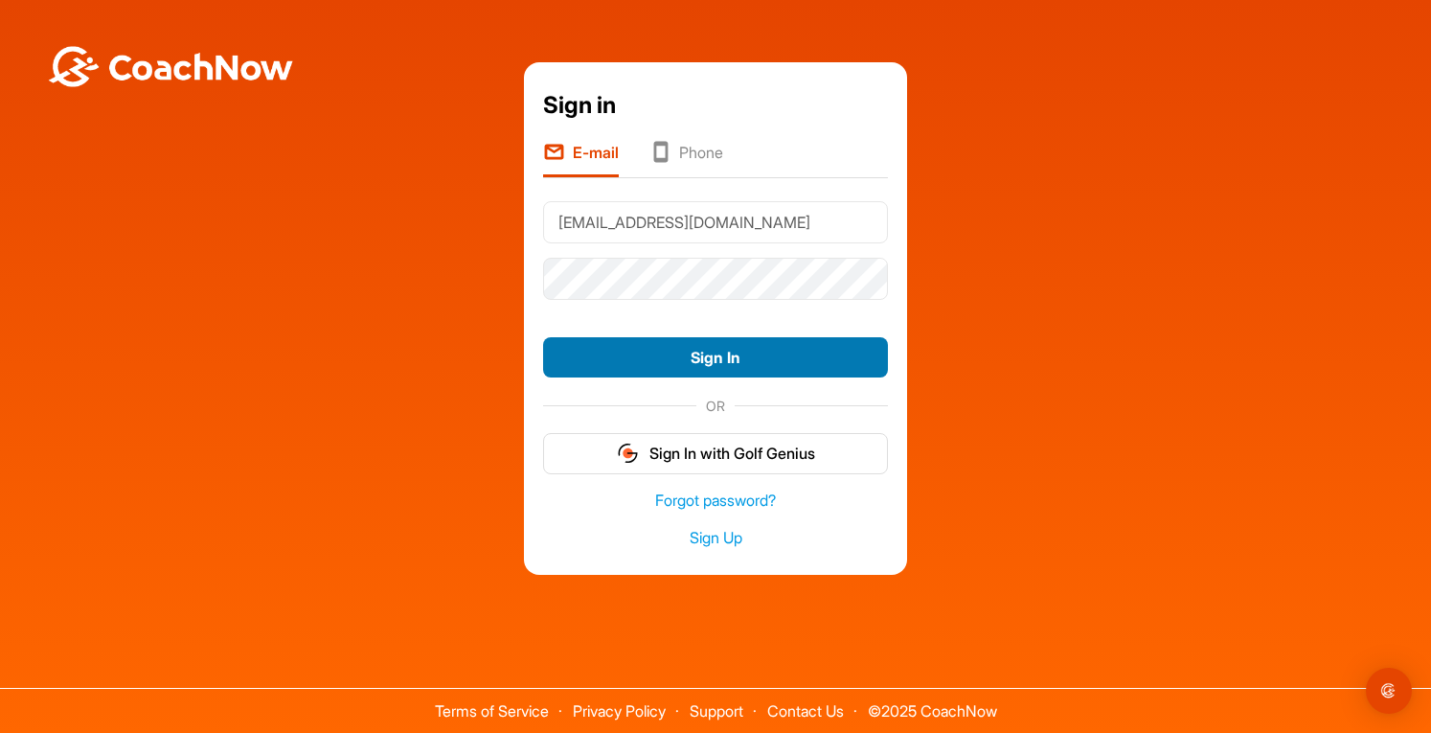
click at [709, 357] on button "Sign In" at bounding box center [715, 357] width 345 height 41
